Goal: Check status: Check status

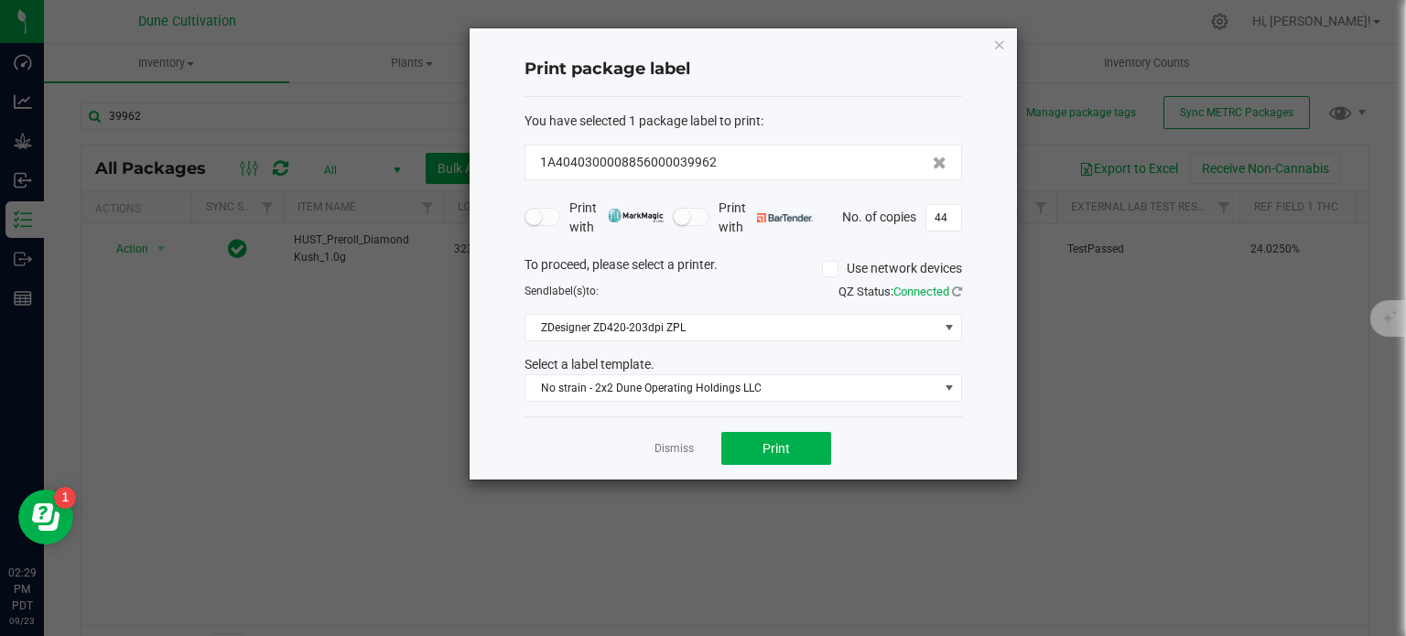
click at [1307, 296] on ngb-modal-window "Print package label You have selected 1 package label to print : 1A404030000885…" at bounding box center [709, 318] width 1419 height 636
click at [663, 446] on link "Dismiss" at bounding box center [673, 449] width 39 height 16
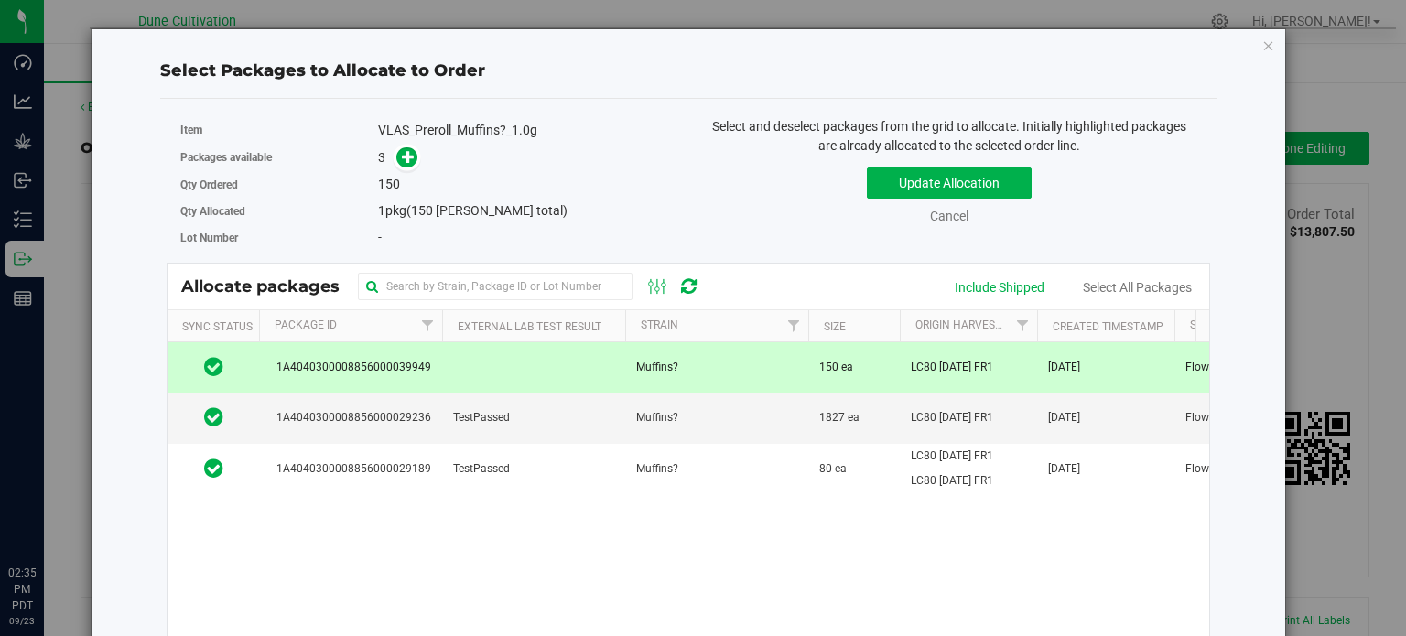
click at [42, 261] on div "Select Packages to Allocate to Order Item VLAS_Preroll_Muffins?_1.0g Packages a…" at bounding box center [709, 318] width 1419 height 636
click at [1262, 42] on icon "button" at bounding box center [1268, 45] width 13 height 22
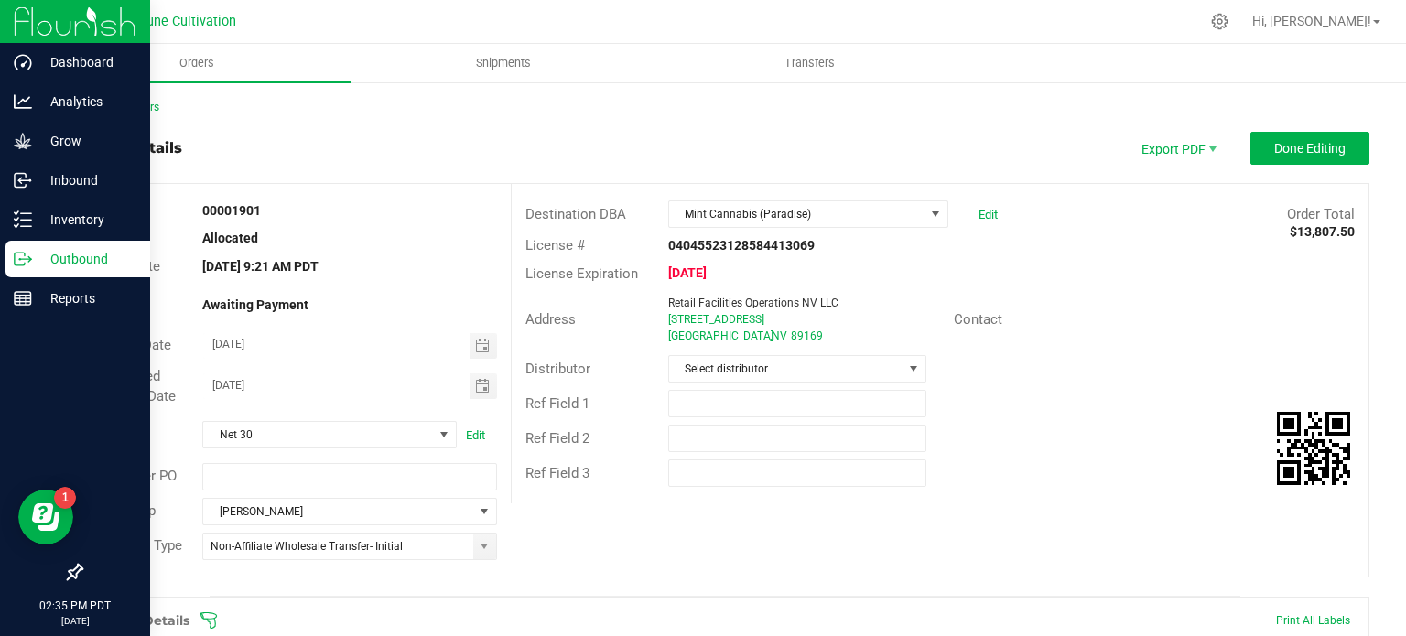
click at [18, 253] on icon at bounding box center [20, 259] width 10 height 13
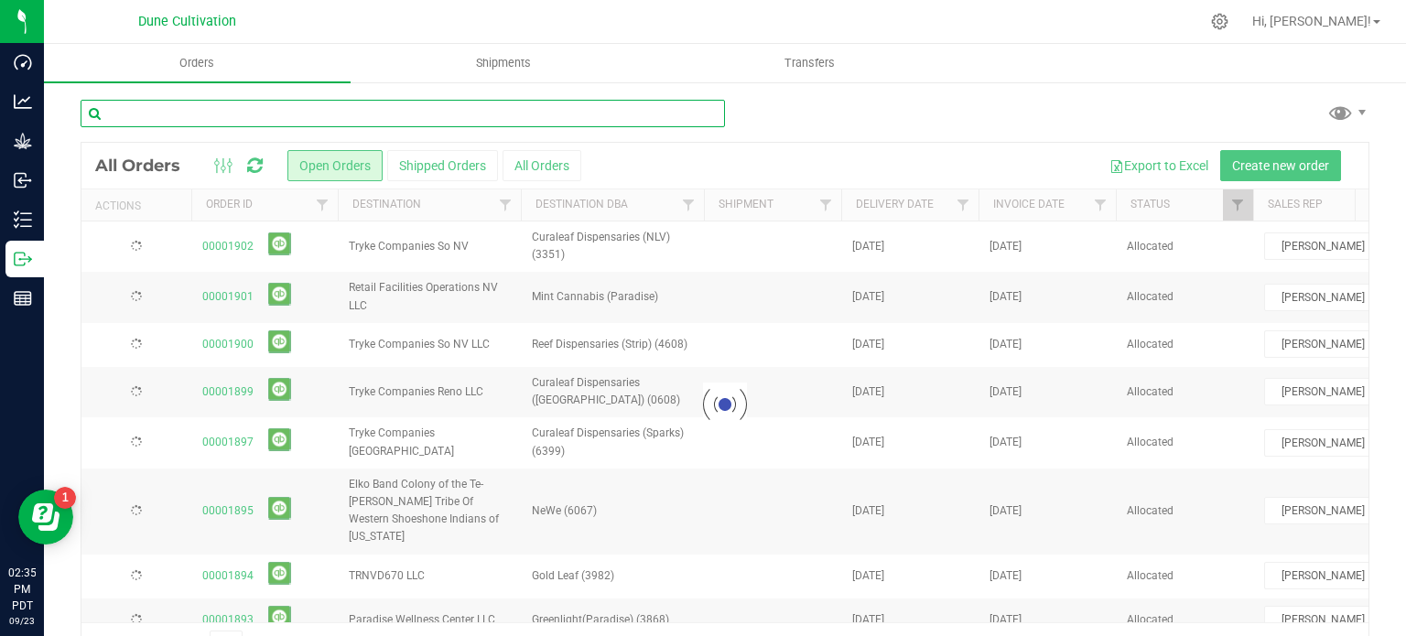
click at [342, 120] on input "text" at bounding box center [403, 113] width 644 height 27
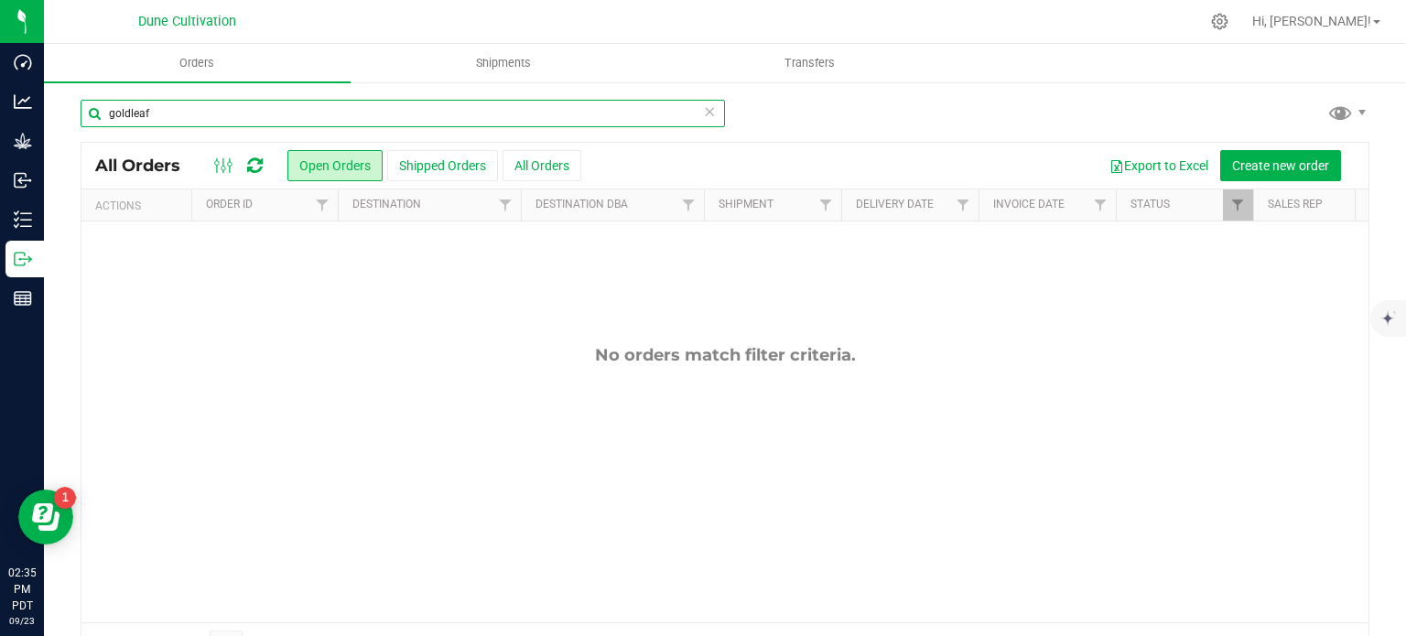
click at [169, 110] on input "goldleaf" at bounding box center [403, 113] width 644 height 27
type input "newe"
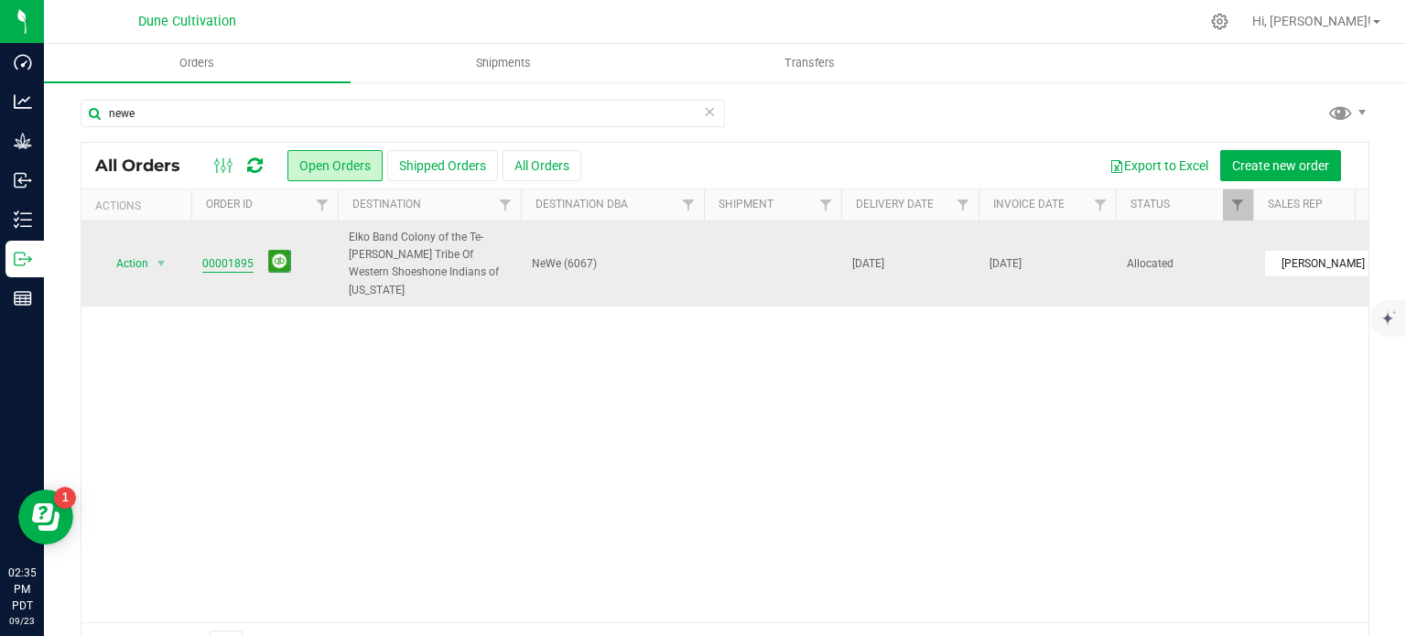
click at [211, 255] on link "00001895" at bounding box center [227, 263] width 51 height 17
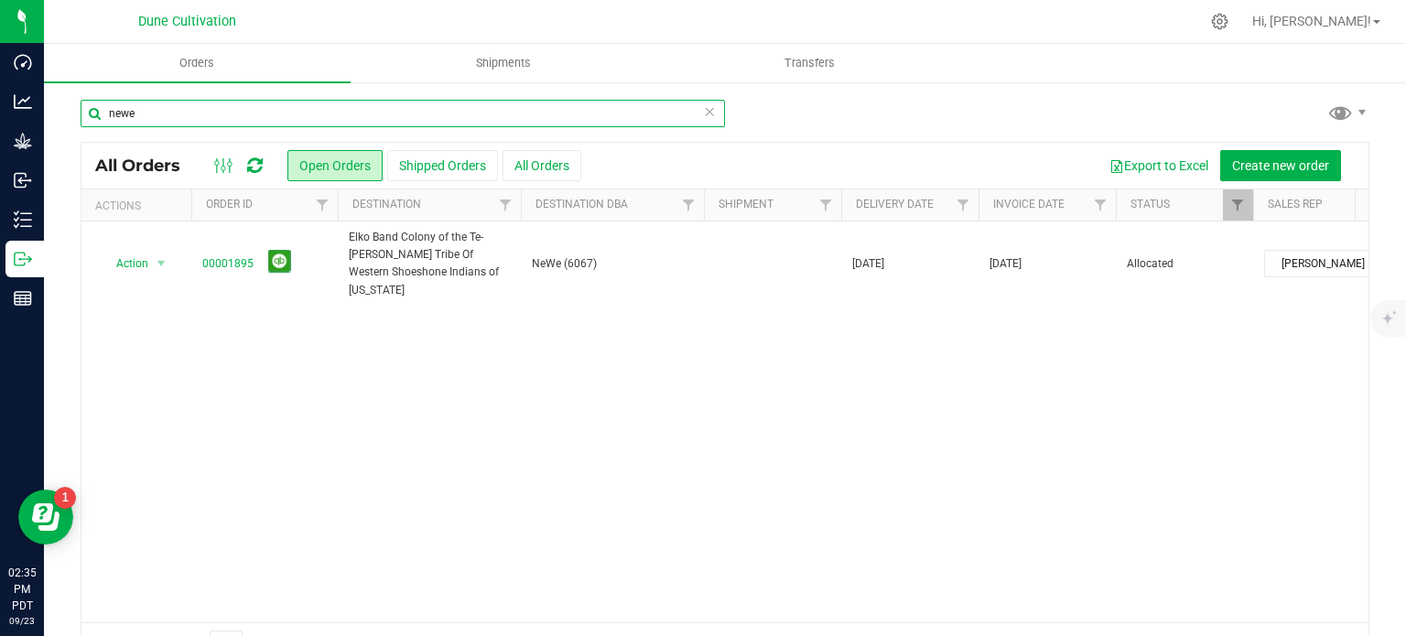
click at [152, 119] on input "newe" at bounding box center [403, 113] width 644 height 27
type input "gold leaf"
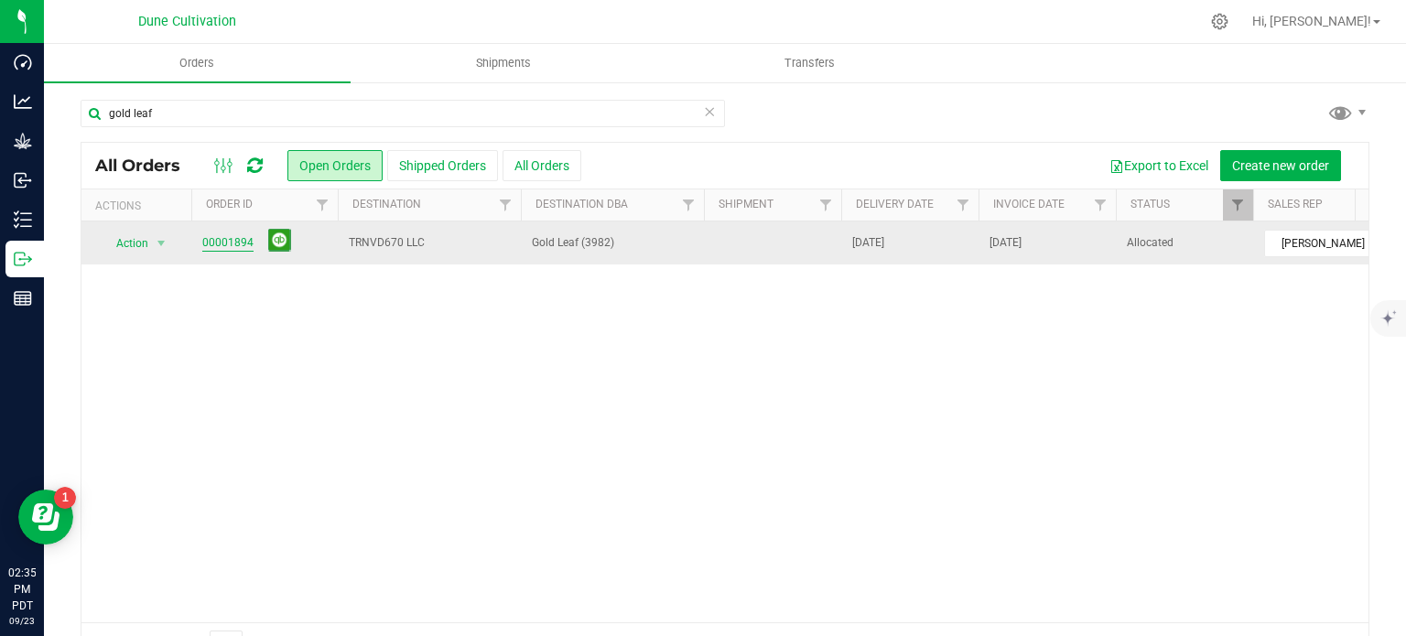
click at [227, 236] on link "00001894" at bounding box center [227, 242] width 51 height 17
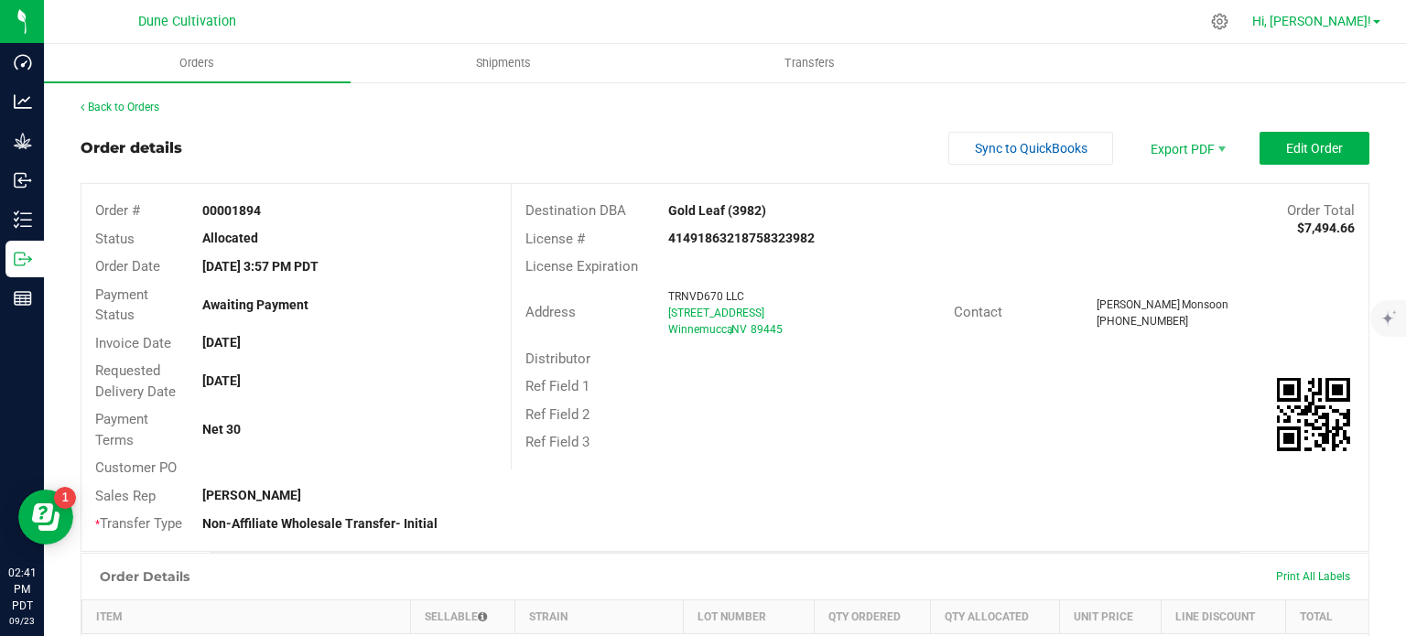
click at [1376, 28] on link "Hi, [PERSON_NAME]!" at bounding box center [1316, 21] width 143 height 19
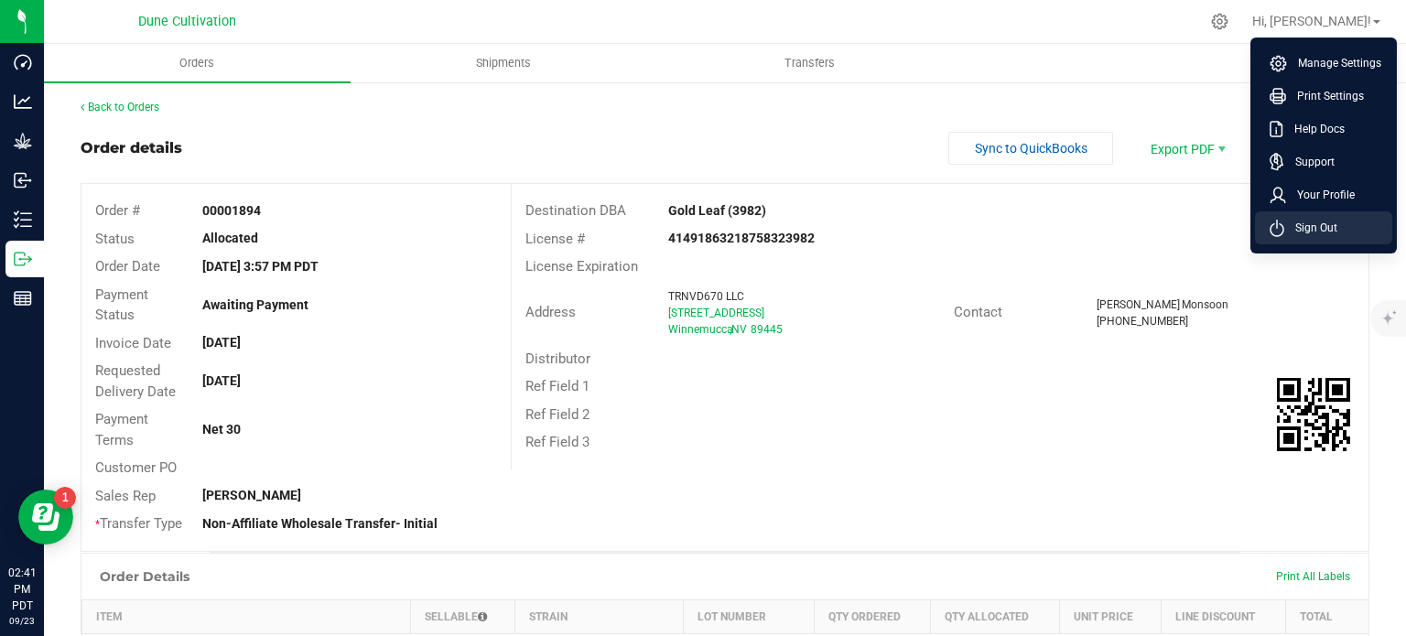
click at [1297, 221] on span "Sign Out" at bounding box center [1310, 228] width 53 height 18
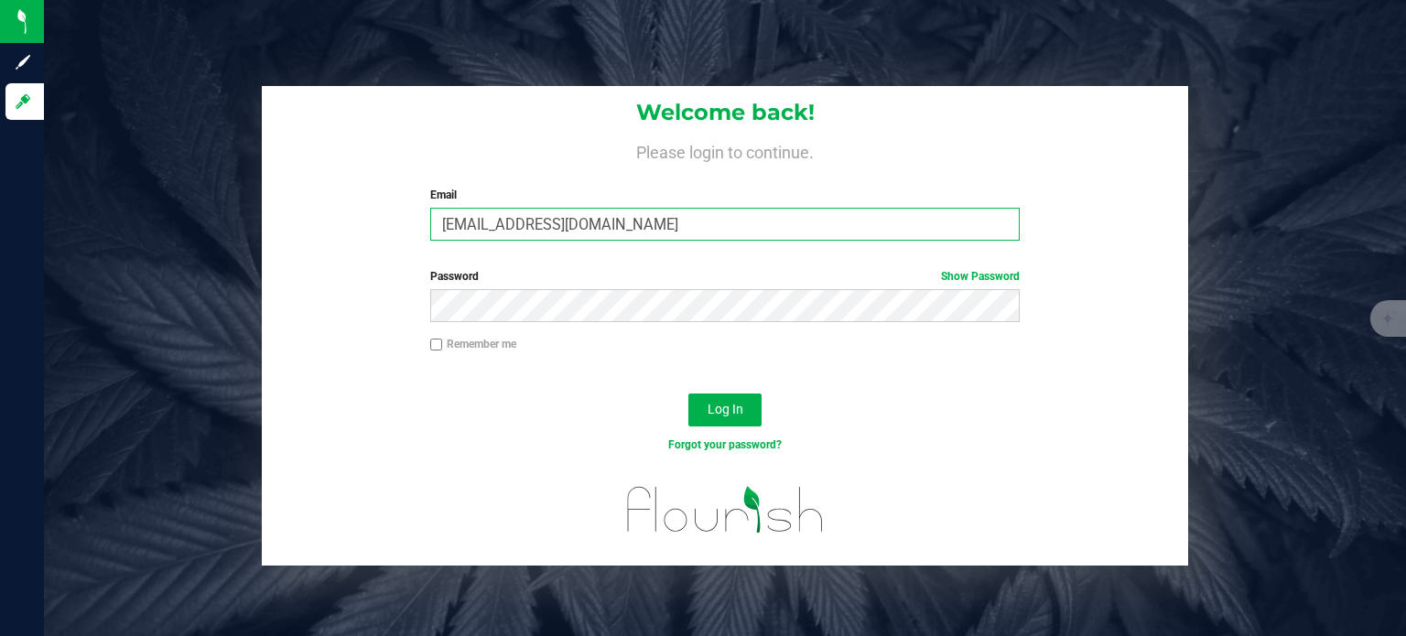
click at [729, 225] on input "[EMAIL_ADDRESS][DOMAIN_NAME]" at bounding box center [725, 224] width 590 height 33
type input "[EMAIL_ADDRESS][PERSON_NAME][DOMAIN_NAME]"
click at [701, 397] on button "Log In" at bounding box center [724, 410] width 73 height 33
